Goal: Information Seeking & Learning: Learn about a topic

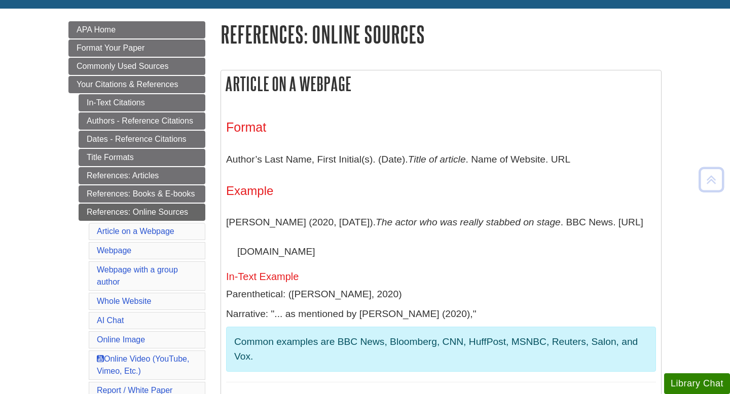
scroll to position [134, 0]
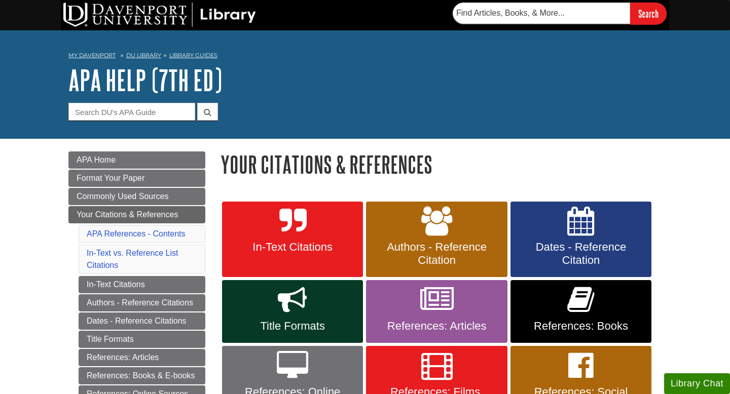
scroll to position [94, 0]
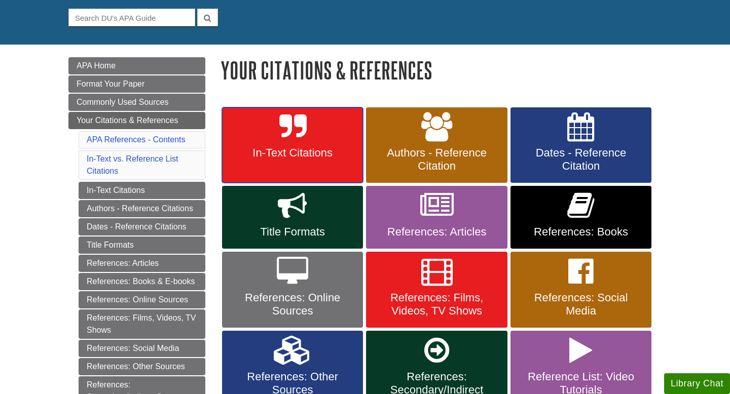
click at [296, 149] on span "In-Text Citations" at bounding box center [292, 152] width 126 height 13
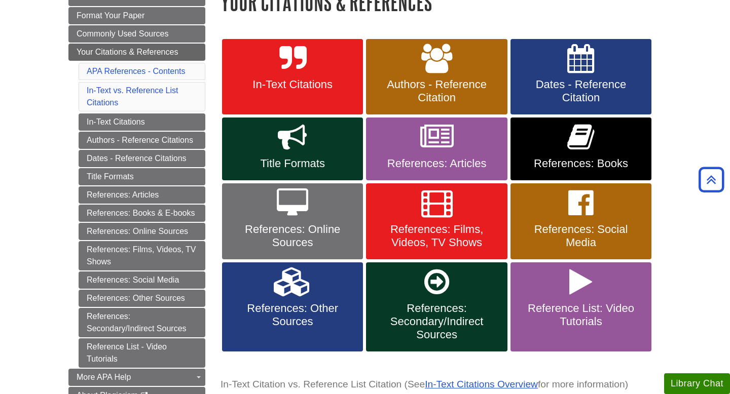
scroll to position [154, 0]
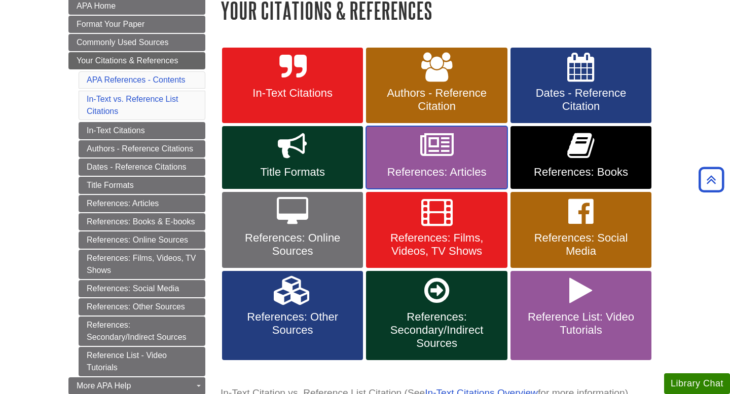
click at [429, 159] on icon at bounding box center [436, 145] width 33 height 29
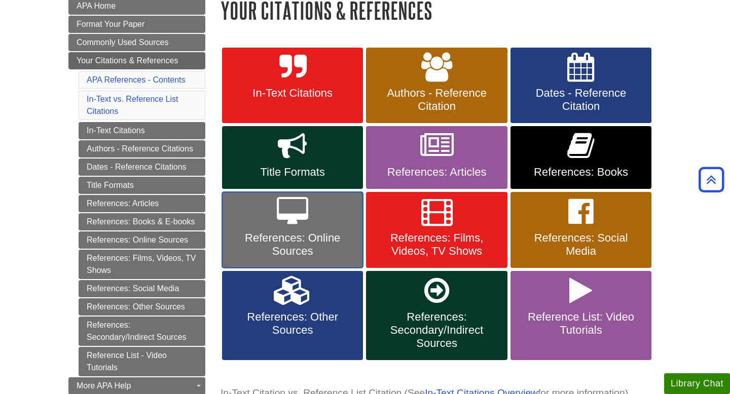
click at [299, 244] on span "References: Online Sources" at bounding box center [292, 245] width 126 height 26
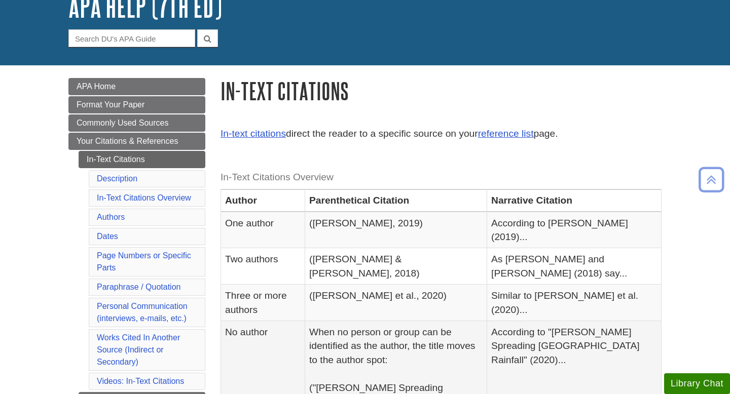
scroll to position [66, 0]
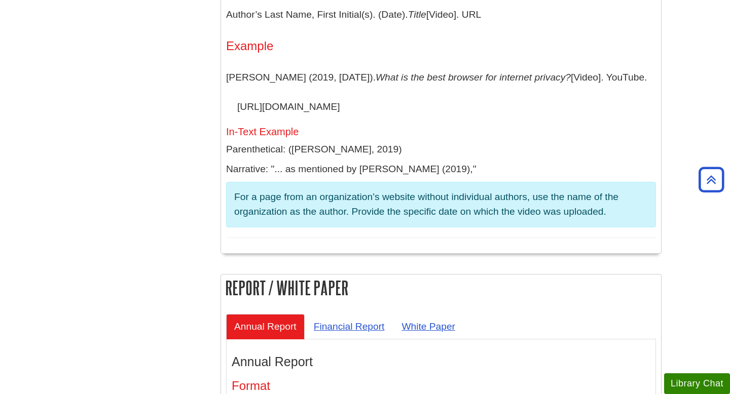
scroll to position [2889, 0]
